Goal: Information Seeking & Learning: Check status

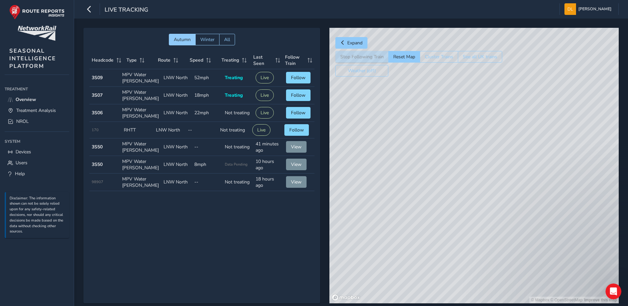
drag, startPoint x: 454, startPoint y: 247, endPoint x: 463, endPoint y: 224, distance: 24.5
click at [462, 225] on div "© Mapbox © OpenStreetMap Improve this map" at bounding box center [473, 165] width 289 height 275
click at [415, 272] on div "© Mapbox © OpenStreetMap Improve this map" at bounding box center [473, 165] width 289 height 275
click at [28, 119] on span "NROL" at bounding box center [22, 121] width 13 height 6
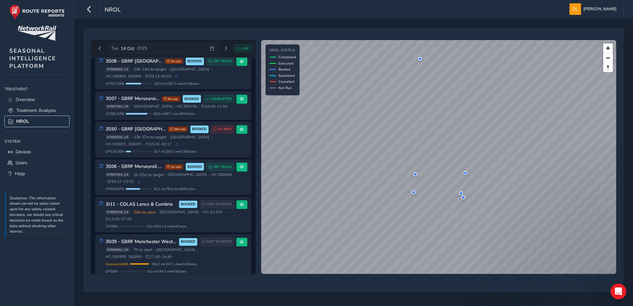
scroll to position [93, 0]
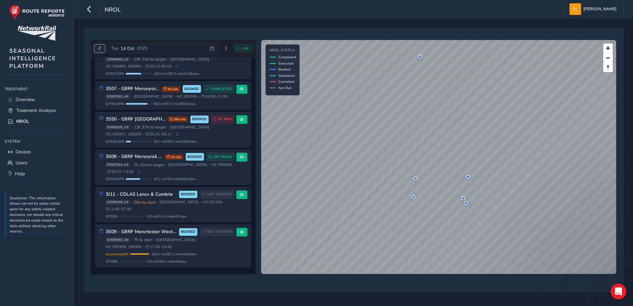
click at [97, 51] on button "Previous day" at bounding box center [99, 48] width 11 height 8
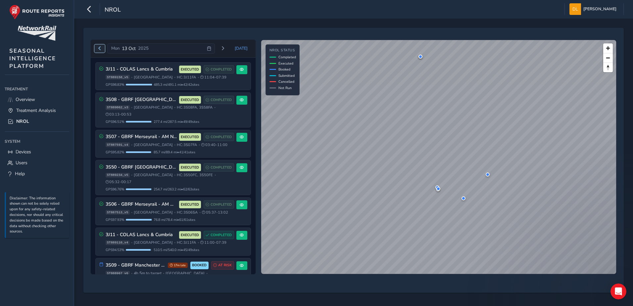
click at [97, 51] on button "Previous day" at bounding box center [99, 48] width 11 height 8
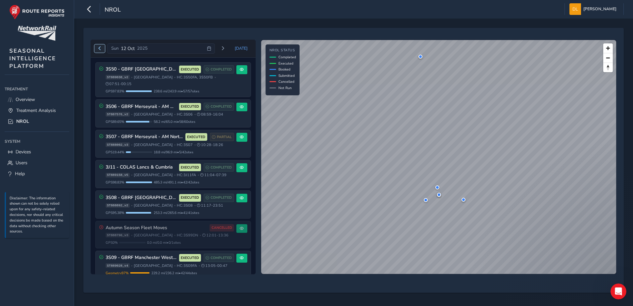
click at [97, 51] on button "Previous day" at bounding box center [99, 48] width 11 height 8
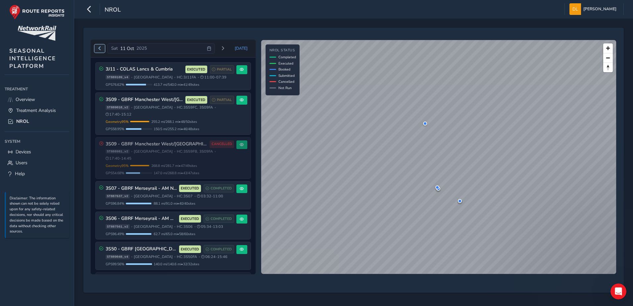
click at [97, 51] on button "Previous day" at bounding box center [99, 48] width 11 height 8
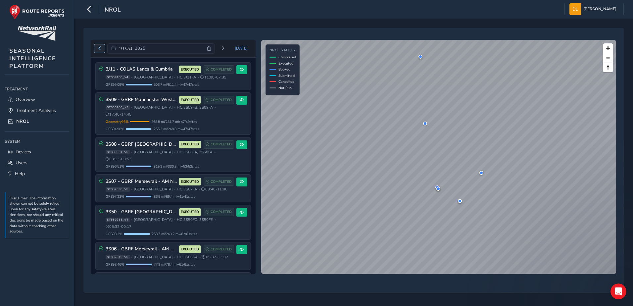
click at [97, 51] on button "Previous day" at bounding box center [99, 48] width 11 height 8
click at [237, 47] on button "[DATE]" at bounding box center [241, 48] width 22 height 10
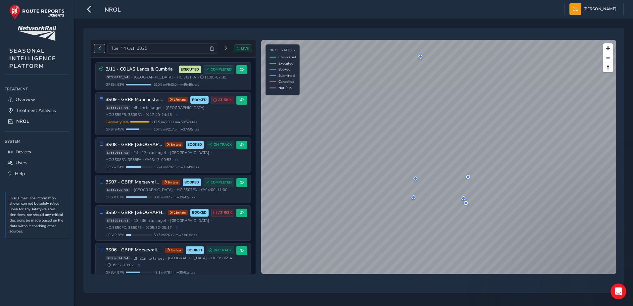
click at [100, 48] on span "Previous day" at bounding box center [100, 48] width 4 height 4
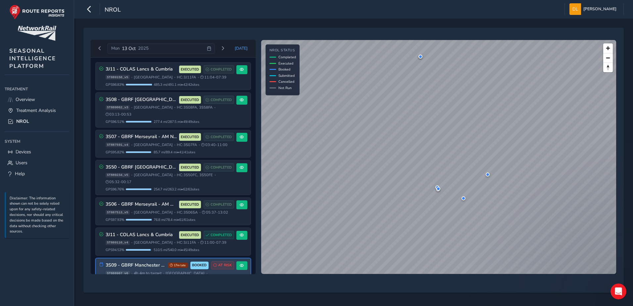
scroll to position [20, 0]
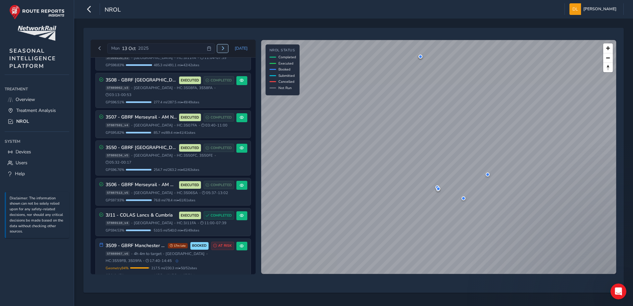
click at [225, 49] on span "Next day" at bounding box center [223, 48] width 4 height 4
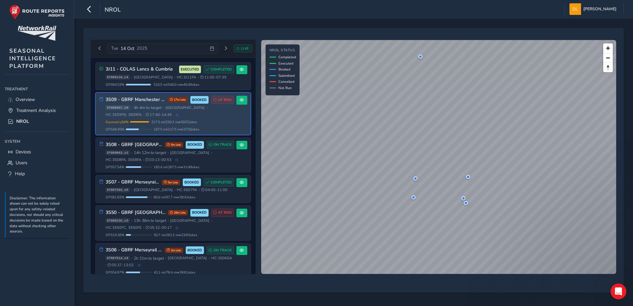
click at [183, 116] on div "ST888967_v6 • 4h 4m to target • [GEOGRAPHIC_DATA] • HC: 3S59FB, 3S09FA • 17:40 …" at bounding box center [170, 111] width 128 height 12
click at [240, 100] on span at bounding box center [242, 100] width 4 height 4
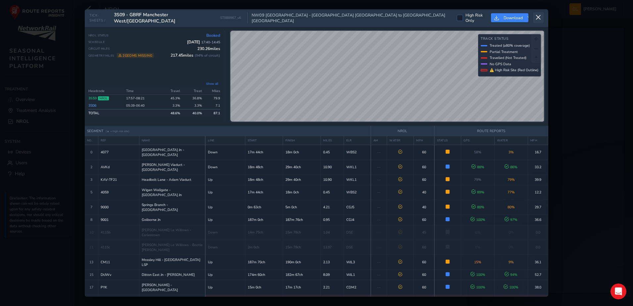
click at [536, 16] on icon at bounding box center [538, 18] width 6 height 6
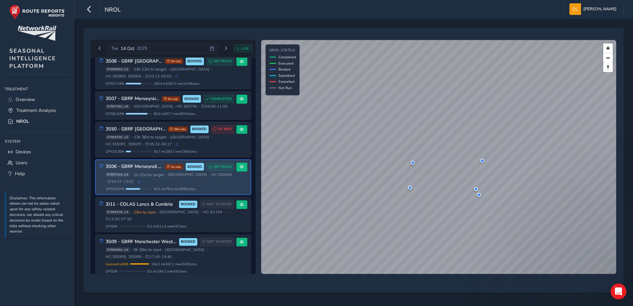
scroll to position [93, 0]
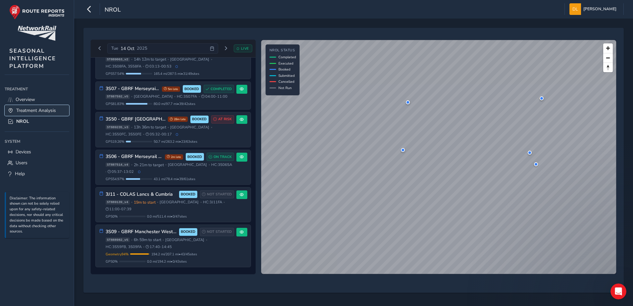
click at [31, 106] on link "Treatment Analysis" at bounding box center [37, 110] width 65 height 11
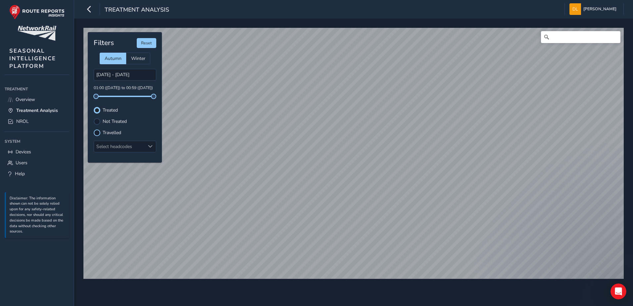
click at [98, 134] on div at bounding box center [97, 132] width 7 height 7
drag, startPoint x: 95, startPoint y: 96, endPoint x: 54, endPoint y: 97, distance: 41.7
click at [54, 97] on div "Treatment Analysis [PERSON_NAME] Colour Scheme: Dark Dim Light Logout © Mapbox …" at bounding box center [316, 153] width 633 height 306
click at [33, 95] on link "Overview" at bounding box center [37, 99] width 65 height 11
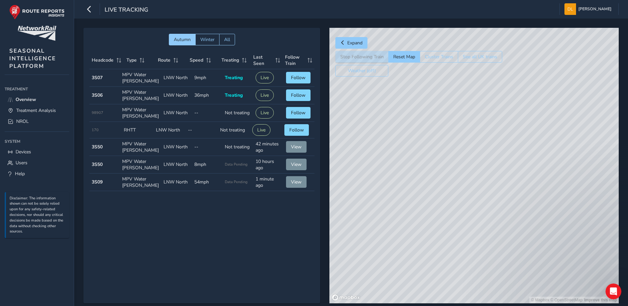
drag, startPoint x: 436, startPoint y: 275, endPoint x: 449, endPoint y: 64, distance: 211.6
click at [448, 29] on div "© Mapbox © OpenStreetMap Improve this map" at bounding box center [473, 165] width 289 height 275
drag, startPoint x: 514, startPoint y: 194, endPoint x: 491, endPoint y: 131, distance: 66.3
click at [490, 113] on div "© Mapbox © OpenStreetMap Improve this map" at bounding box center [473, 165] width 289 height 275
click at [474, 232] on div "© Mapbox © OpenStreetMap Improve this map" at bounding box center [473, 165] width 289 height 275
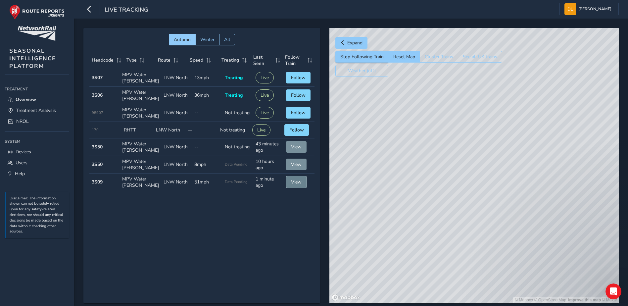
click at [291, 185] on span "View" at bounding box center [296, 182] width 11 height 6
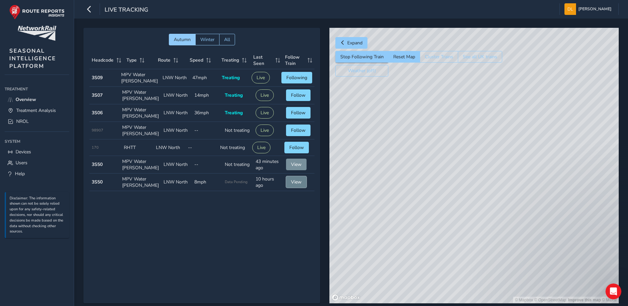
click at [291, 185] on span "View" at bounding box center [296, 182] width 11 height 6
click at [181, 181] on td "Route LNW North" at bounding box center [176, 182] width 31 height 18
click at [293, 181] on span "View" at bounding box center [296, 182] width 11 height 6
click at [590, 168] on div "© Mapbox © OpenStreetMap Improve this map" at bounding box center [473, 165] width 289 height 275
click at [261, 78] on button "Live" at bounding box center [261, 78] width 18 height 12
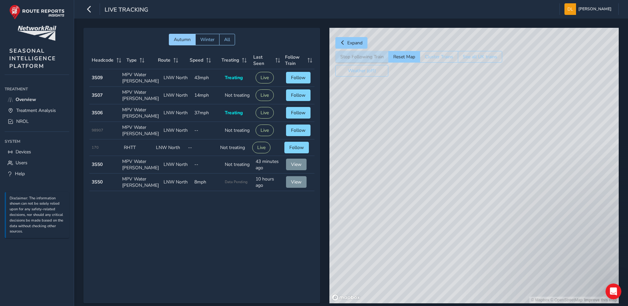
drag, startPoint x: 423, startPoint y: 222, endPoint x: 376, endPoint y: 163, distance: 76.1
click at [376, 163] on div "© Mapbox © OpenStreetMap Improve this map" at bounding box center [473, 165] width 289 height 275
click at [347, 42] on button "Expand" at bounding box center [351, 43] width 32 height 12
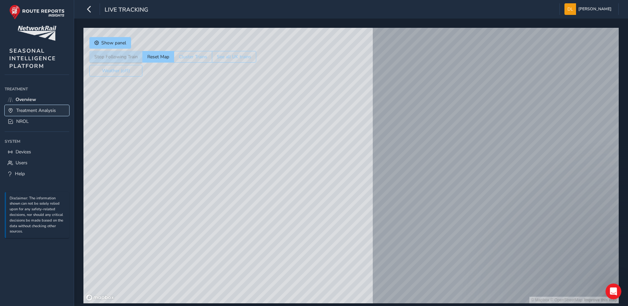
click at [43, 109] on span "Treatment Analysis" at bounding box center [36, 110] width 40 height 6
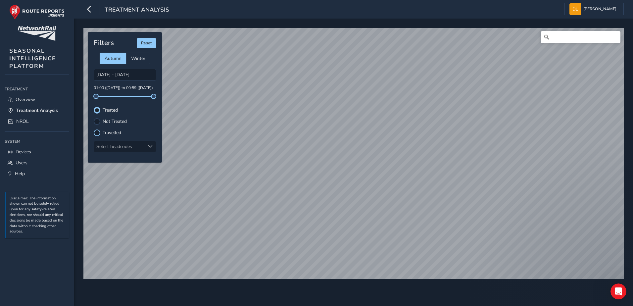
click at [98, 133] on div at bounding box center [97, 132] width 7 height 7
click at [23, 119] on span "NROL" at bounding box center [22, 121] width 13 height 6
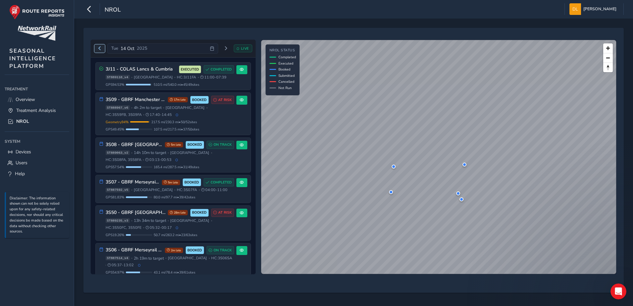
click at [100, 46] on button "Previous day" at bounding box center [99, 48] width 11 height 8
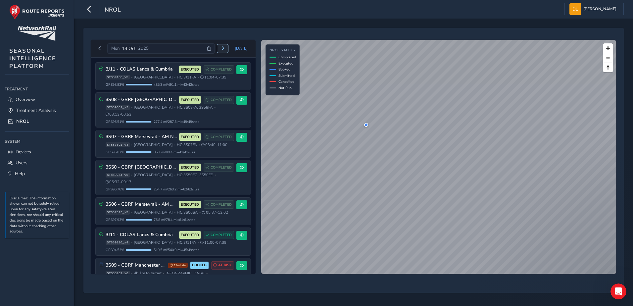
click at [221, 49] on button "Next day" at bounding box center [222, 48] width 11 height 8
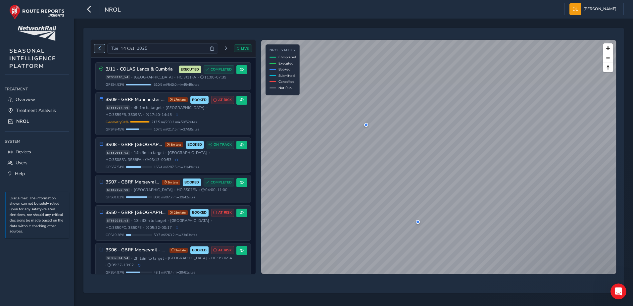
click at [97, 49] on button "Previous day" at bounding box center [99, 48] width 11 height 8
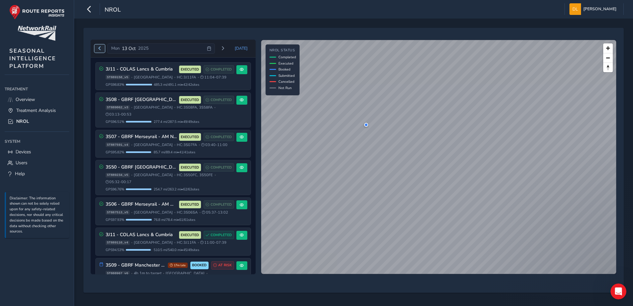
click at [97, 49] on button "Previous day" at bounding box center [99, 48] width 11 height 8
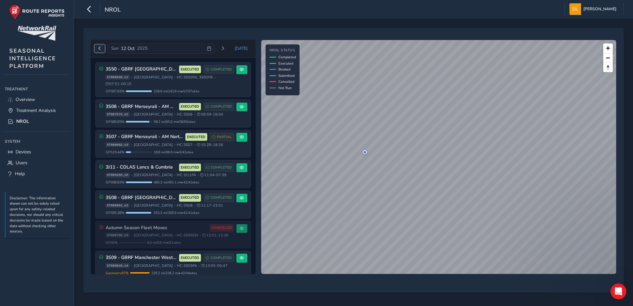
click at [97, 49] on button "Previous day" at bounding box center [99, 48] width 11 height 8
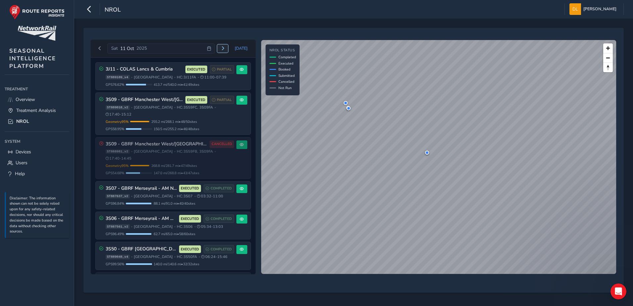
click at [220, 49] on button "Next day" at bounding box center [222, 48] width 11 height 8
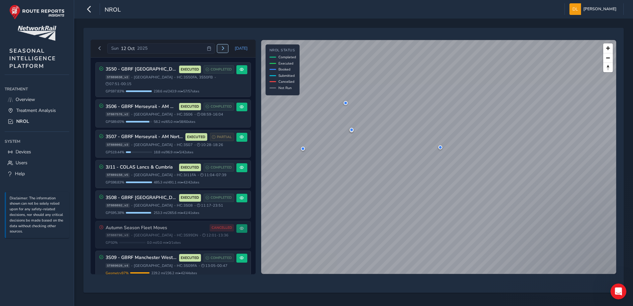
click at [222, 46] on button "Next day" at bounding box center [222, 48] width 11 height 8
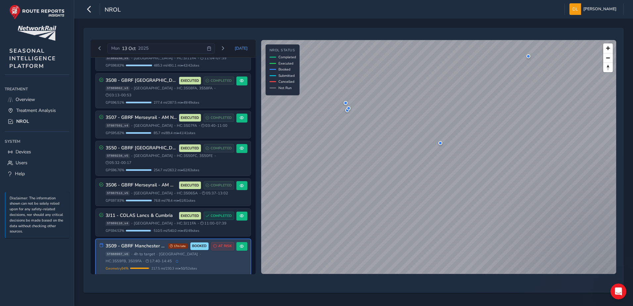
scroll to position [20, 0]
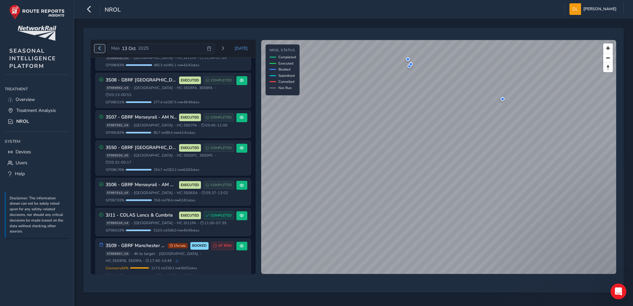
click at [97, 51] on button "Previous day" at bounding box center [99, 48] width 11 height 8
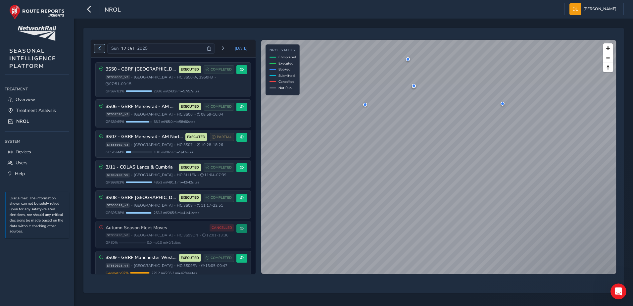
click at [98, 48] on span "Previous day" at bounding box center [100, 48] width 4 height 4
